Goal: Navigation & Orientation: Find specific page/section

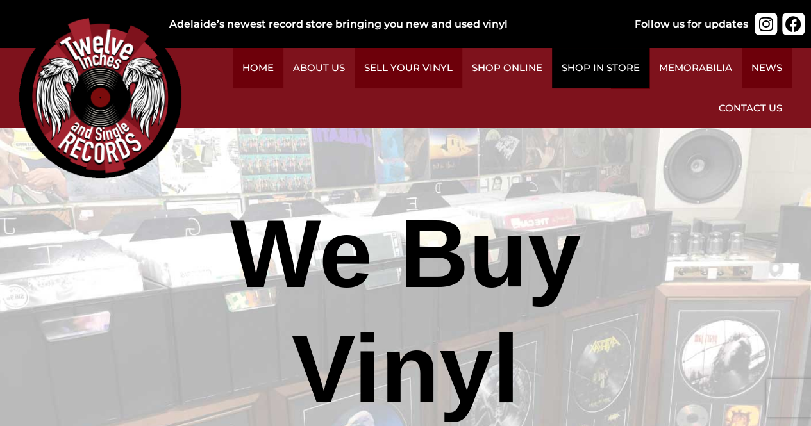
click at [594, 72] on link "Shop in Store" at bounding box center [600, 68] width 97 height 40
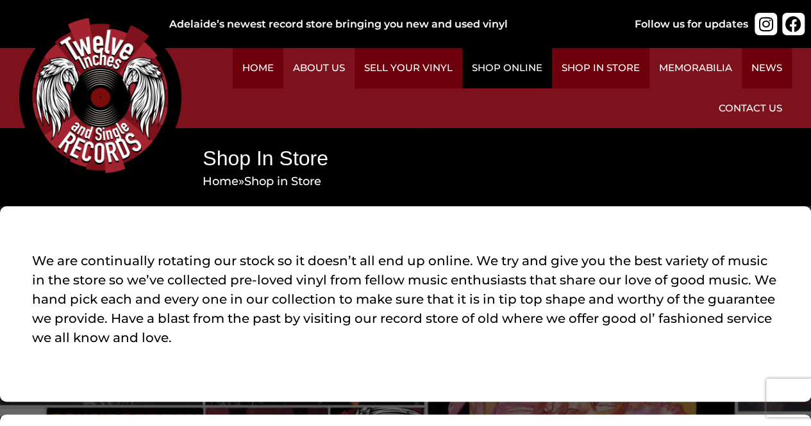
click at [522, 69] on link "Shop Online" at bounding box center [507, 68] width 90 height 40
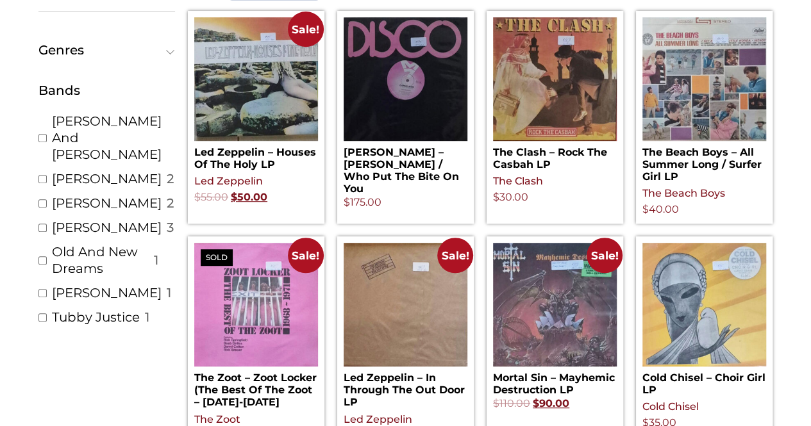
scroll to position [555, 0]
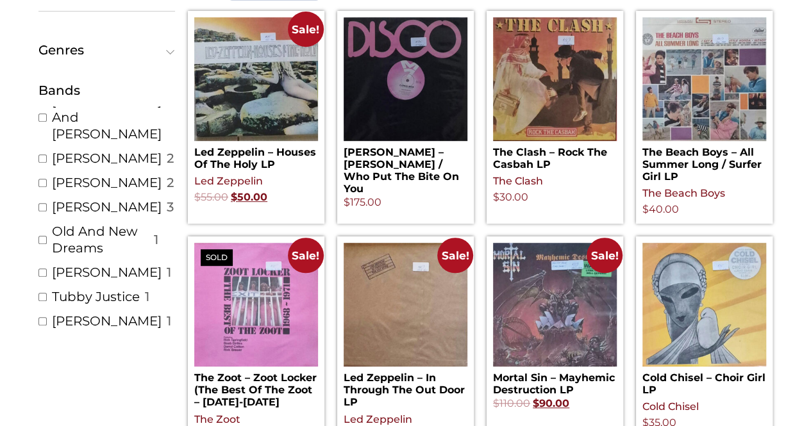
click at [172, 117] on ul "Led Zeppelin ( 2 ) Iron Maiden ( 4 ) Various Artist ( 12 ) AC/DC ( 3 ) Midnight…" at bounding box center [106, 218] width 137 height 224
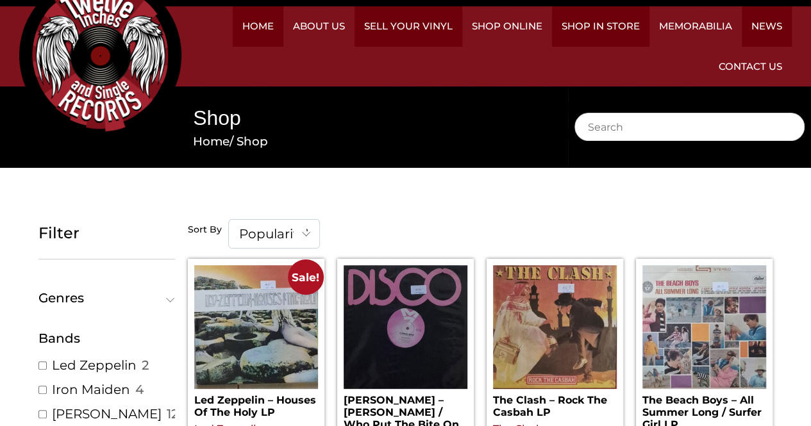
scroll to position [33, 0]
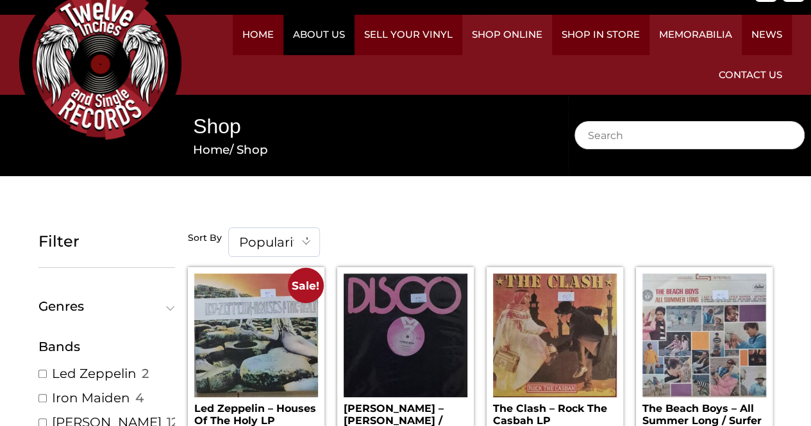
click at [323, 35] on link "About Us" at bounding box center [318, 35] width 71 height 40
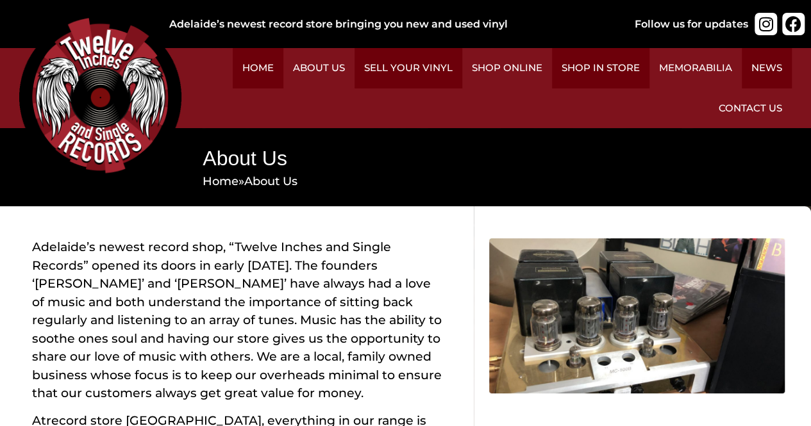
drag, startPoint x: 0, startPoint y: 0, endPoint x: 818, endPoint y: -13, distance: 817.7
